Goal: Check status: Check status

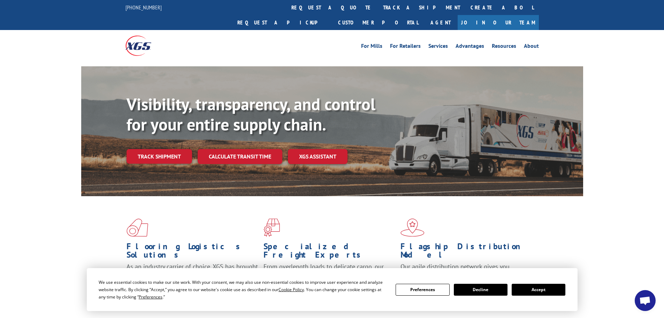
drag, startPoint x: 316, startPoint y: 6, endPoint x: 320, endPoint y: 18, distance: 13.1
click at [378, 6] on link "track a shipment" at bounding box center [422, 7] width 88 height 15
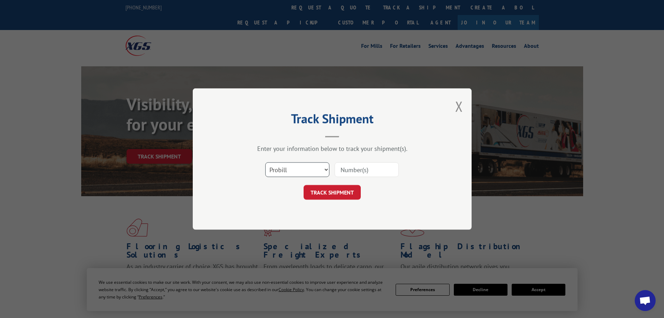
click at [326, 168] on select "Select category... Probill BOL PO" at bounding box center [297, 169] width 64 height 15
select select "bol"
click at [265, 162] on select "Select category... Probill BOL PO" at bounding box center [297, 169] width 64 height 15
paste input "363456"
type input "363456"
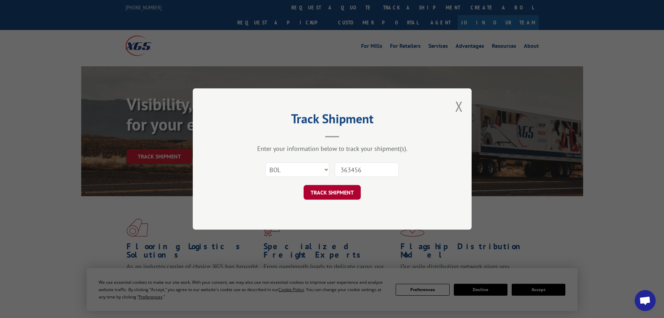
click at [336, 191] on button "TRACK SHIPMENT" at bounding box center [332, 192] width 57 height 15
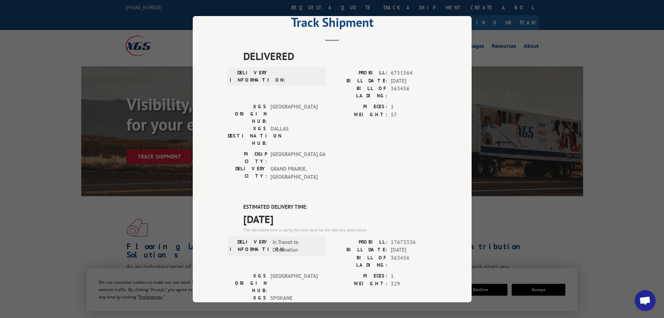
scroll to position [35, 0]
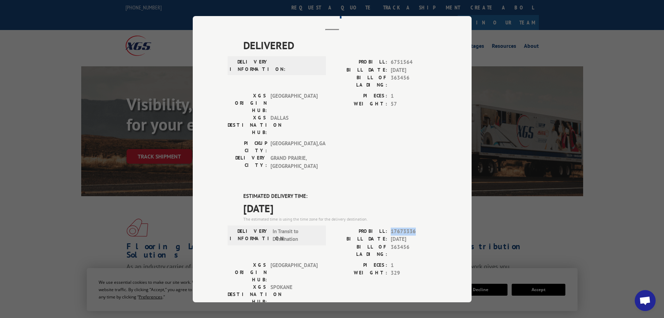
drag, startPoint x: 415, startPoint y: 185, endPoint x: 402, endPoint y: 188, distance: 13.6
click at [388, 227] on div "PROBILL: 17673336" at bounding box center [384, 231] width 105 height 8
copy span "17673336"
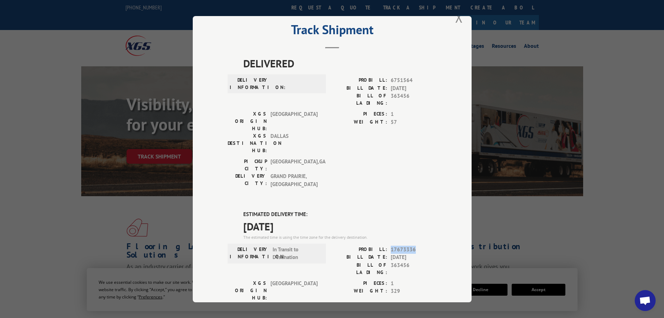
scroll to position [0, 0]
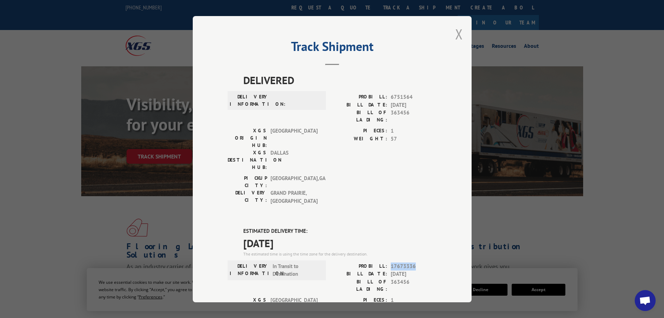
click at [459, 34] on button "Close modal" at bounding box center [459, 34] width 8 height 18
